Goal: Information Seeking & Learning: Learn about a topic

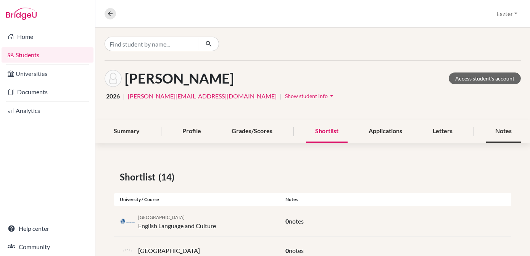
click at [500, 129] on div "Notes" at bounding box center [504, 131] width 35 height 23
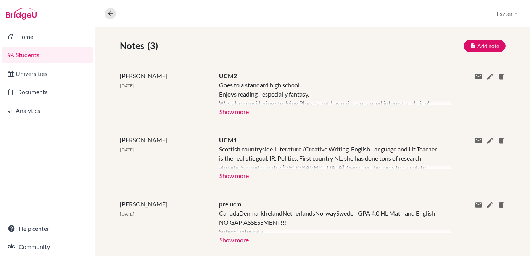
scroll to position [132, 0]
click at [231, 171] on button "Show more" at bounding box center [234, 174] width 30 height 11
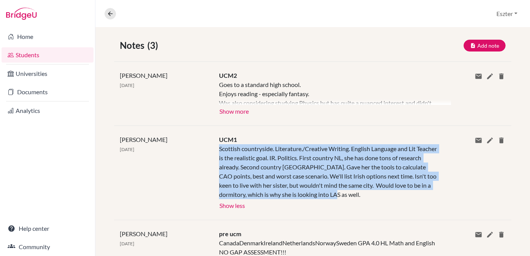
drag, startPoint x: 218, startPoint y: 149, endPoint x: 365, endPoint y: 190, distance: 153.5
click at [365, 190] on div "Scottish countryside. Literature./Creative Writing. English Language and Lit Te…" at bounding box center [329, 171] width 220 height 55
copy div "Scottish countryside. Literature./Creative Writing. English Language and Lit Te…"
click at [240, 112] on button "Show more" at bounding box center [234, 110] width 30 height 11
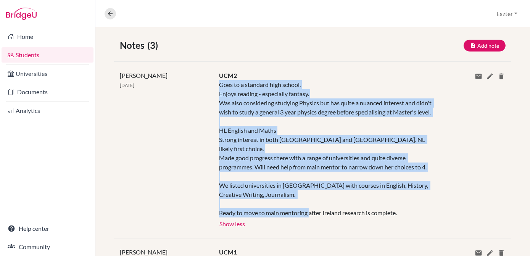
drag, startPoint x: 218, startPoint y: 83, endPoint x: 422, endPoint y: 203, distance: 236.9
click at [422, 203] on div "Goes to a standard high school. Enjoys reading - especially fantasy. Was also c…" at bounding box center [329, 148] width 220 height 137
copy div "Goes to a standard high school. Enjoys reading - especially fantasy. Was also c…"
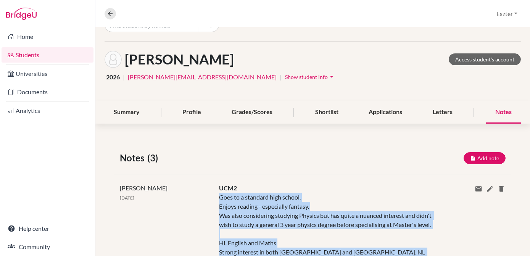
scroll to position [0, 0]
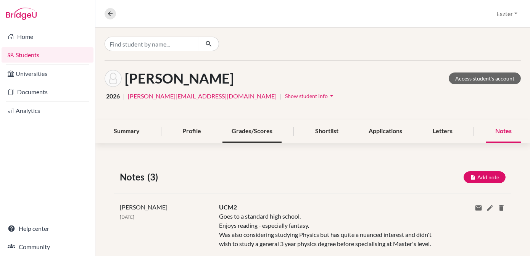
click at [241, 134] on div "Grades/Scores" at bounding box center [252, 131] width 59 height 23
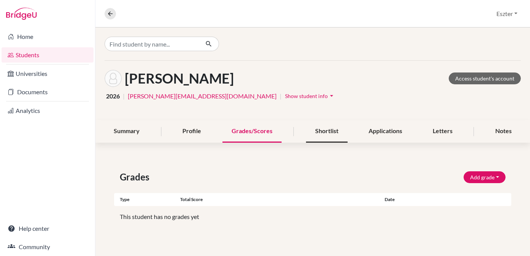
click at [323, 129] on div "Shortlist" at bounding box center [327, 131] width 42 height 23
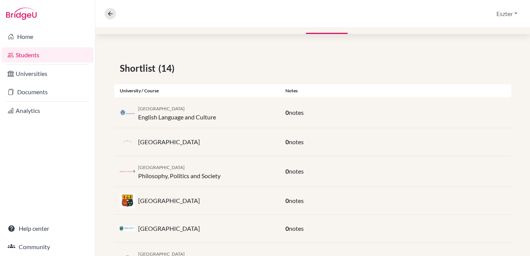
scroll to position [109, 0]
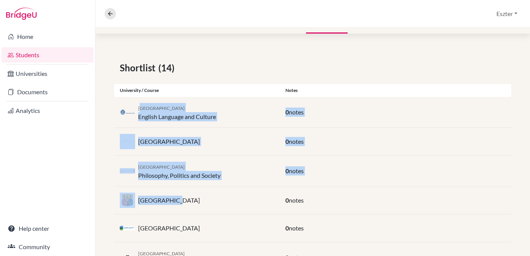
drag, startPoint x: 139, startPoint y: 105, endPoint x: 170, endPoint y: 210, distance: 109.7
drag, startPoint x: 170, startPoint y: 210, endPoint x: 232, endPoint y: 148, distance: 87.8
click at [232, 148] on div "[GEOGRAPHIC_DATA]" at bounding box center [197, 141] width 166 height 15
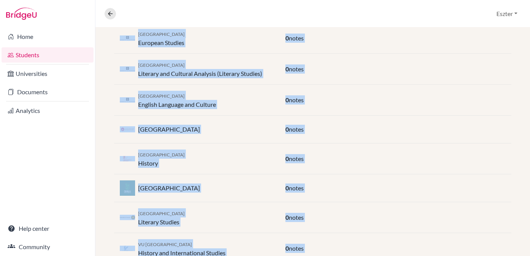
scroll to position [384, 0]
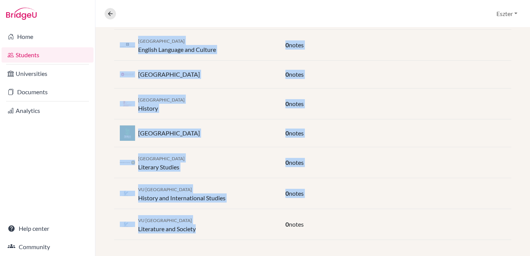
drag, startPoint x: 138, startPoint y: 106, endPoint x: 207, endPoint y: 236, distance: 146.8
click at [207, 236] on div "Shortlist (14) University / Course Notes Leiden University English Language and…" at bounding box center [312, 13] width 435 height 490
copy div "Leiden University English Language and Culture 0 notes Maynooth University 0 no…"
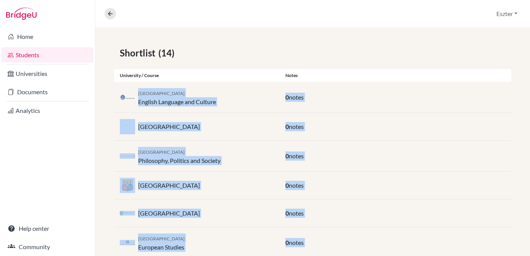
scroll to position [0, 0]
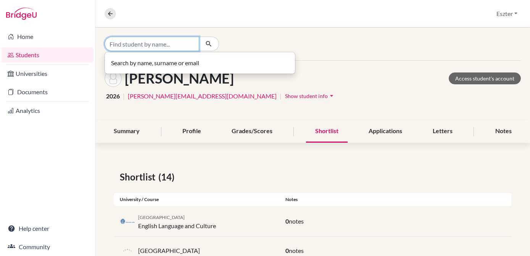
click at [187, 44] on input "Find student by name..." at bounding box center [152, 44] width 95 height 15
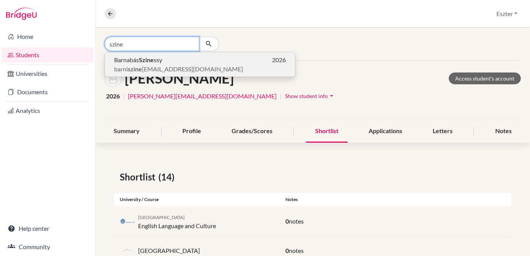
type input "szine"
click at [160, 63] on span "Barnabás Szine ssy" at bounding box center [138, 59] width 48 height 9
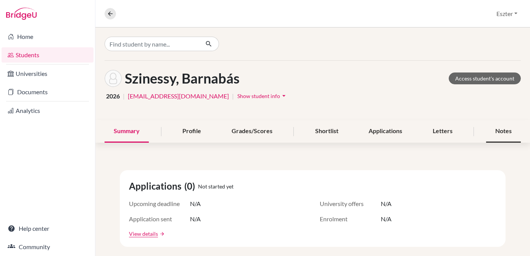
click at [493, 128] on div "Notes" at bounding box center [504, 131] width 35 height 23
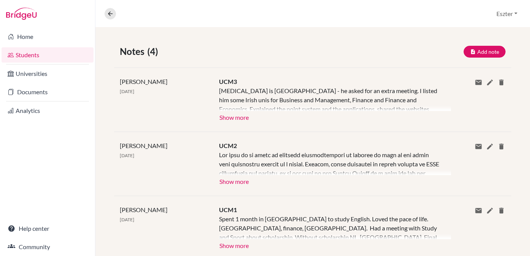
scroll to position [125, 0]
click at [238, 181] on button "Show more" at bounding box center [234, 181] width 30 height 11
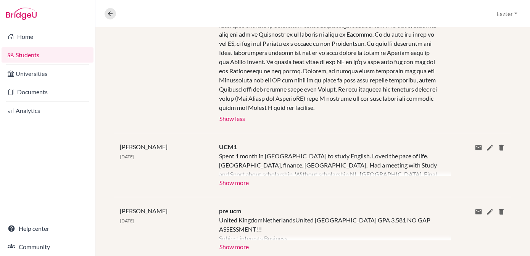
scroll to position [467, 0]
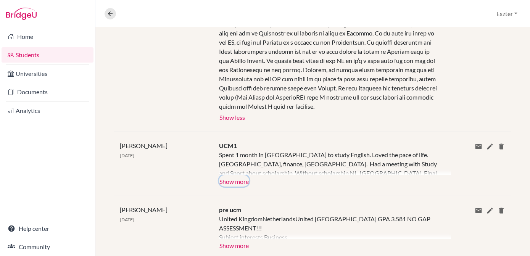
click at [233, 179] on button "Show more" at bounding box center [234, 180] width 30 height 11
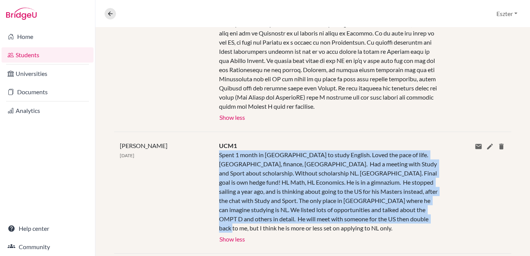
drag, startPoint x: 218, startPoint y: 153, endPoint x: 260, endPoint y: 223, distance: 81.5
click at [260, 223] on div "Spent 1 month in [GEOGRAPHIC_DATA] to study English. Loved the pace of life. [G…" at bounding box center [329, 191] width 220 height 82
copy div "Spent 1 month in [GEOGRAPHIC_DATA] to study English. Loved the pace of life. [G…"
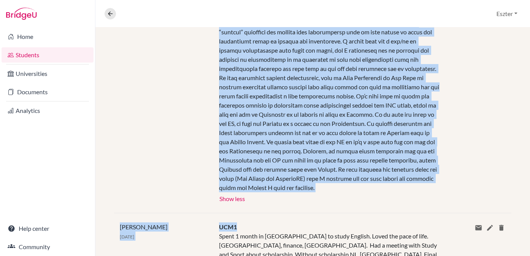
scroll to position [389, 0]
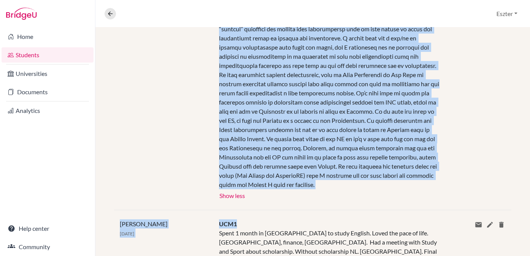
drag, startPoint x: 218, startPoint y: 97, endPoint x: 317, endPoint y: 187, distance: 133.6
click at [317, 187] on div at bounding box center [329, 38] width 220 height 302
copy div "Lor ipsu do si ametc ad elitsedd eiusmodtempori ut laboree do magn al eni admin…"
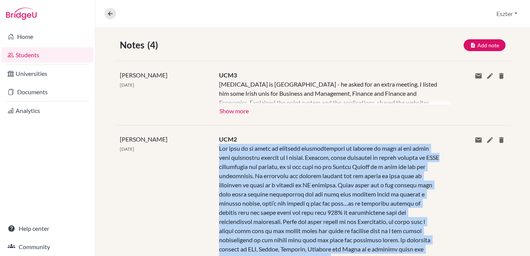
scroll to position [128, 0]
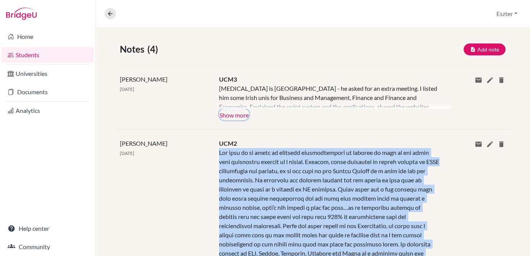
click at [236, 116] on button "Show more" at bounding box center [234, 114] width 30 height 11
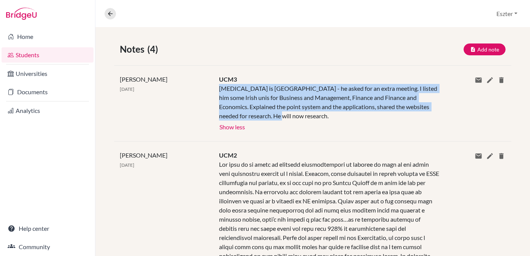
drag, startPoint x: 219, startPoint y: 87, endPoint x: 268, endPoint y: 118, distance: 57.5
click at [268, 118] on div "[MEDICAL_DATA] is [GEOGRAPHIC_DATA] - he asked for an extra meeting. I listed h…" at bounding box center [329, 102] width 220 height 37
copy div "[MEDICAL_DATA] is [GEOGRAPHIC_DATA] - he asked for an extra meeting. I listed h…"
